Goal: Task Accomplishment & Management: Use online tool/utility

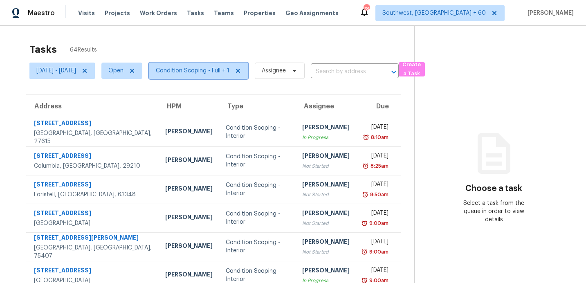
click at [223, 68] on span "Condition Scoping - Full + 1" at bounding box center [193, 71] width 74 height 8
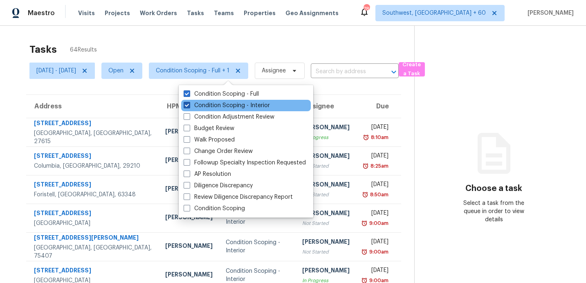
click at [214, 105] on label "Condition Scoping - Interior" at bounding box center [227, 105] width 86 height 8
click at [189, 105] on input "Condition Scoping - Interior" at bounding box center [186, 103] width 5 height 5
checkbox input "false"
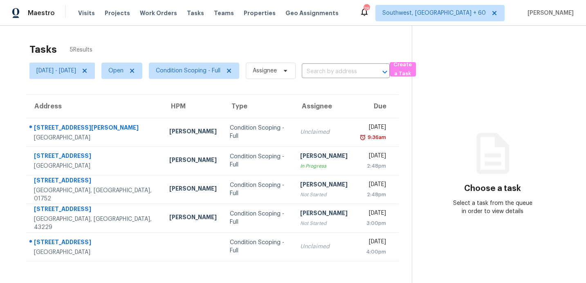
click at [227, 36] on div "Tasks 5 Results [DATE] - [DATE] Open Condition Scoping - Full Assignee ​ Create…" at bounding box center [293, 167] width 586 height 283
click at [207, 70] on span "Condition Scoping - Full" at bounding box center [188, 71] width 65 height 8
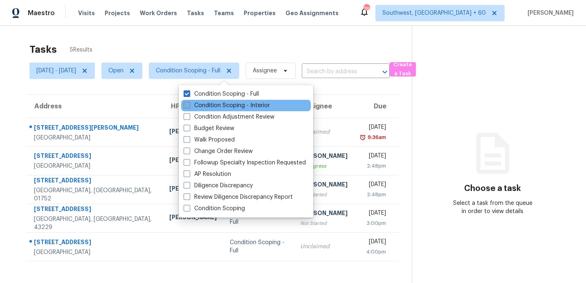
click at [202, 105] on label "Condition Scoping - Interior" at bounding box center [227, 105] width 86 height 8
click at [189, 105] on input "Condition Scoping - Interior" at bounding box center [186, 103] width 5 height 5
checkbox input "true"
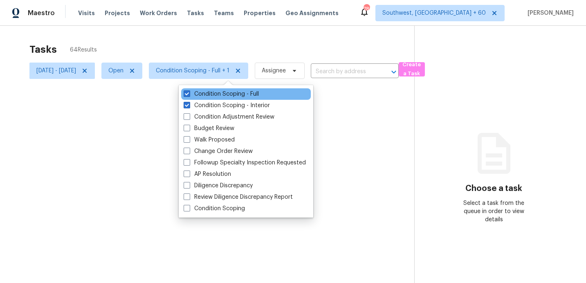
click at [200, 89] on div "Condition Scoping - Full" at bounding box center [246, 93] width 130 height 11
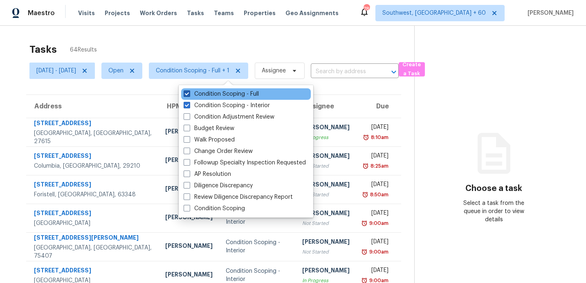
click at [200, 94] on label "Condition Scoping - Full" at bounding box center [221, 94] width 75 height 8
click at [189, 94] on input "Condition Scoping - Full" at bounding box center [186, 92] width 5 height 5
checkbox input "false"
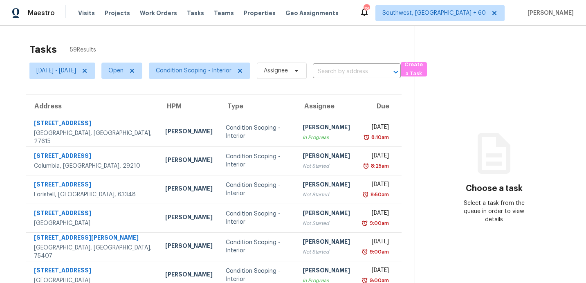
click at [218, 43] on div "Tasks 59 Results" at bounding box center [221, 49] width 385 height 21
click at [216, 74] on span "Condition Scoping - Interior" at bounding box center [194, 71] width 76 height 8
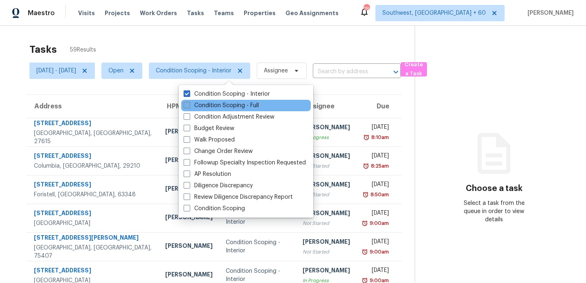
click at [209, 104] on label "Condition Scoping - Full" at bounding box center [221, 105] width 75 height 8
click at [189, 104] on input "Condition Scoping - Full" at bounding box center [186, 103] width 5 height 5
checkbox input "true"
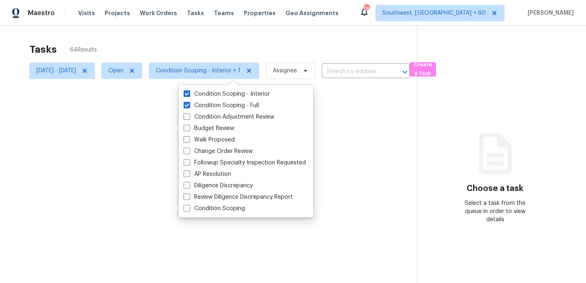
click at [211, 48] on div at bounding box center [293, 141] width 586 height 283
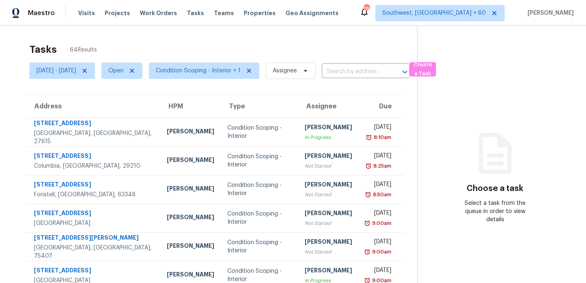
scroll to position [143, 0]
